Goal: Navigation & Orientation: Find specific page/section

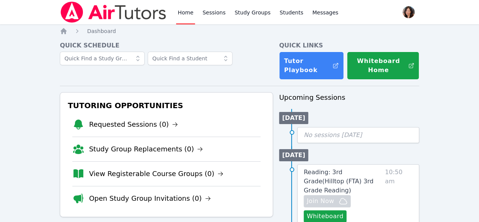
click at [192, 17] on link "Home" at bounding box center [185, 12] width 19 height 24
click at [215, 14] on link "Sessions" at bounding box center [214, 12] width 26 height 24
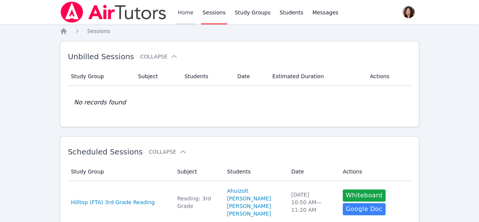
click at [189, 13] on link "Home" at bounding box center [185, 12] width 19 height 24
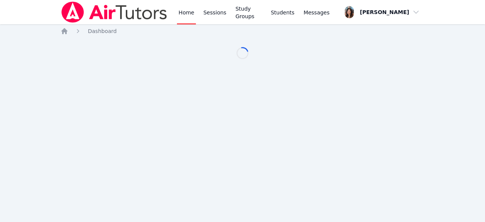
drag, startPoint x: 465, startPoint y: 135, endPoint x: 471, endPoint y: 141, distance: 7.8
click at [471, 141] on div "Home Sessions Study Groups Students Messages Open user menu Grace Chu Open main…" at bounding box center [242, 111] width 485 height 222
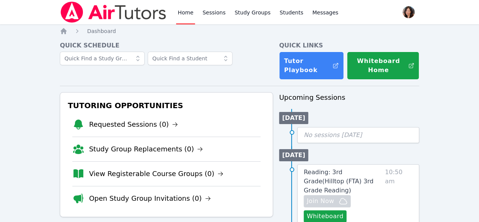
click at [114, 142] on li "Study Group Replacements (0)" at bounding box center [166, 148] width 188 height 25
click at [115, 146] on link "Study Group Replacements (0)" at bounding box center [146, 149] width 114 height 11
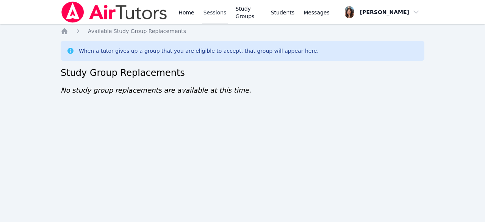
click at [202, 10] on link "Sessions" at bounding box center [215, 12] width 26 height 24
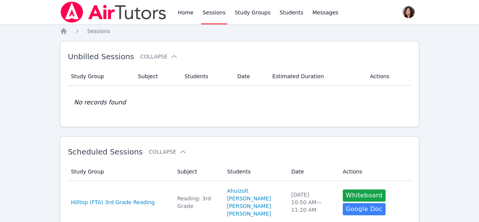
click at [202, 10] on link "Sessions" at bounding box center [214, 12] width 26 height 24
click at [219, 11] on link "Sessions" at bounding box center [214, 12] width 26 height 24
click at [187, 10] on link "Home" at bounding box center [185, 12] width 19 height 24
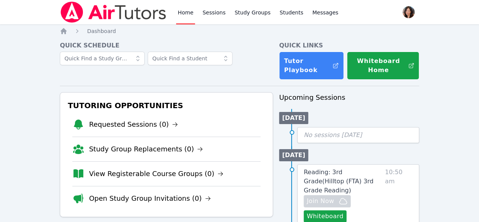
click at [182, 23] on link "Home" at bounding box center [185, 12] width 19 height 24
click at [211, 11] on link "Sessions" at bounding box center [214, 12] width 26 height 24
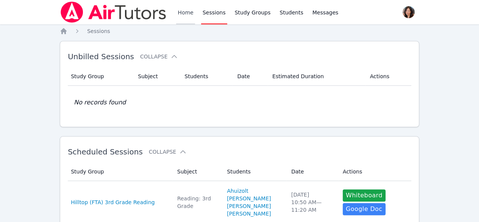
click at [182, 9] on link "Home" at bounding box center [185, 12] width 19 height 24
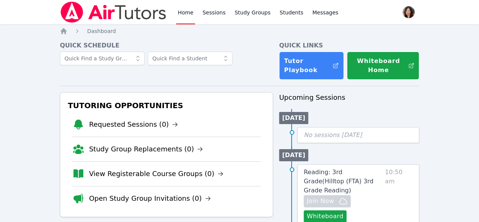
click at [182, 9] on link "Home" at bounding box center [185, 12] width 19 height 24
